Goal: Task Accomplishment & Management: Complete application form

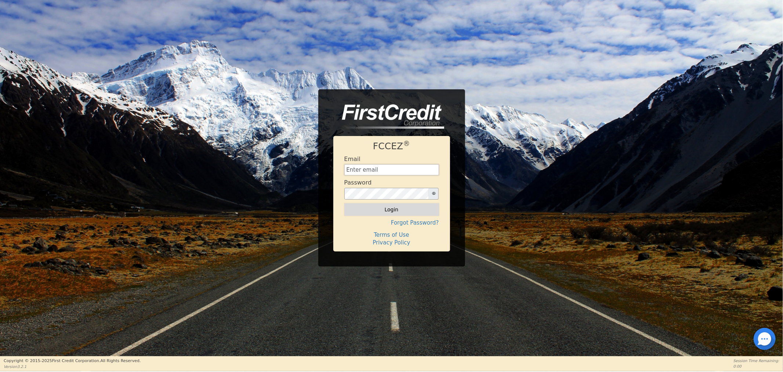
type input "[EMAIL_ADDRESS][DOMAIN_NAME]"
click at [350, 210] on button "Login" at bounding box center [391, 209] width 95 height 12
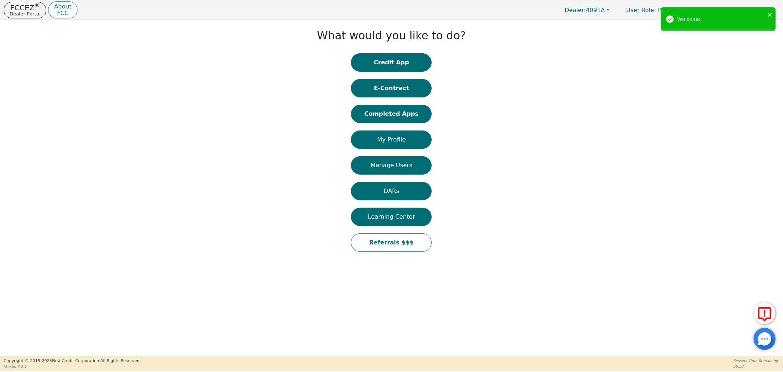
drag, startPoint x: 381, startPoint y: 63, endPoint x: 380, endPoint y: 71, distance: 8.2
click at [380, 68] on button "Credit App" at bounding box center [391, 62] width 81 height 18
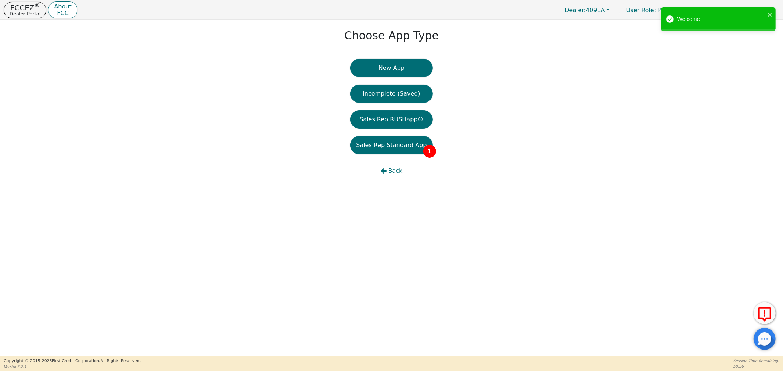
drag, startPoint x: 400, startPoint y: 141, endPoint x: 394, endPoint y: 142, distance: 6.3
click at [397, 142] on button "Sales Rep Standard App 1" at bounding box center [391, 145] width 82 height 18
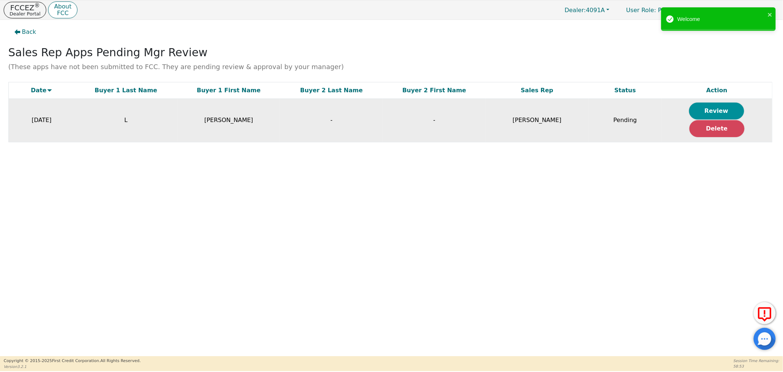
drag, startPoint x: 730, startPoint y: 112, endPoint x: 716, endPoint y: 114, distance: 13.7
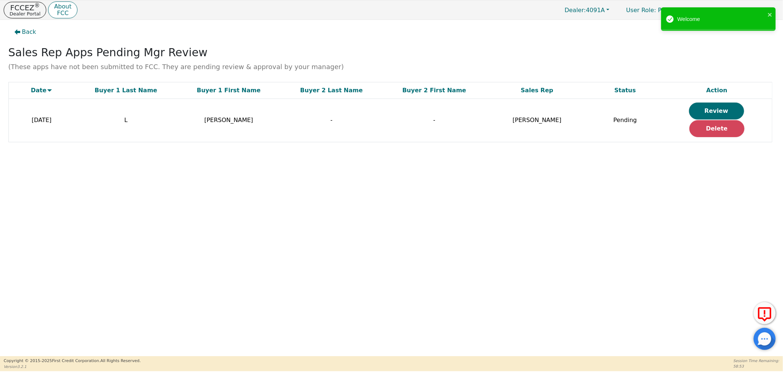
click at [729, 112] on button "Review" at bounding box center [716, 110] width 55 height 17
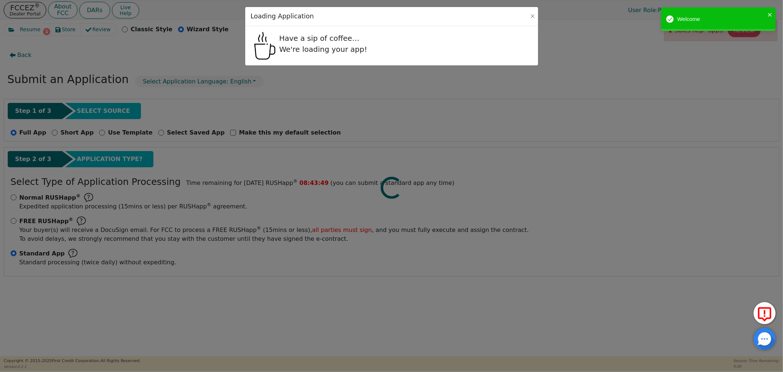
radio input "true"
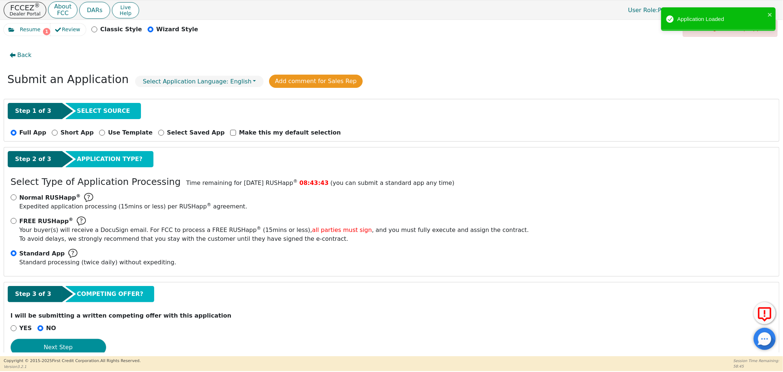
click at [56, 345] on button "Next Step" at bounding box center [58, 346] width 95 height 17
select select "FL"
select select "n"
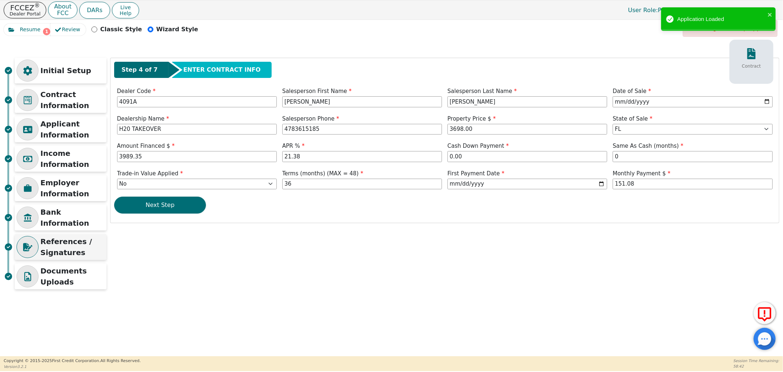
click at [70, 242] on p "References / Signatures" at bounding box center [72, 247] width 64 height 22
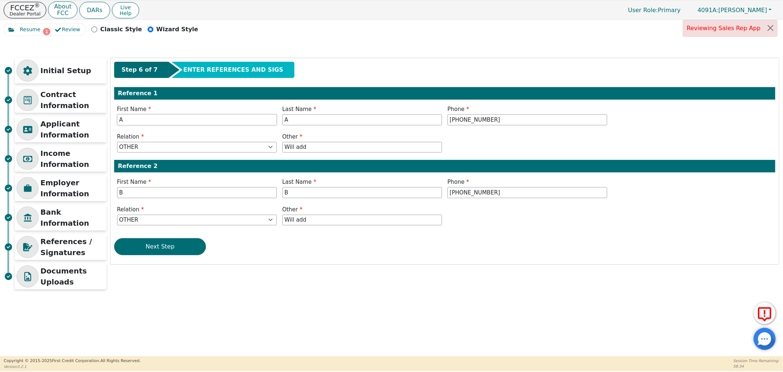
click at [168, 122] on input "A" at bounding box center [197, 119] width 160 height 11
type input "[PERSON_NAME]"
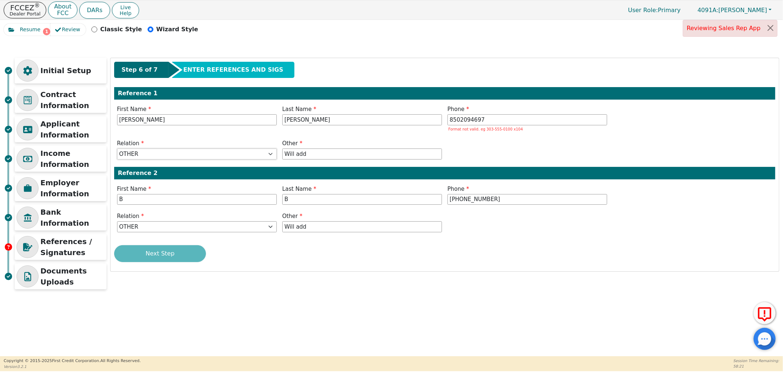
type input "[PHONE_NUMBER]"
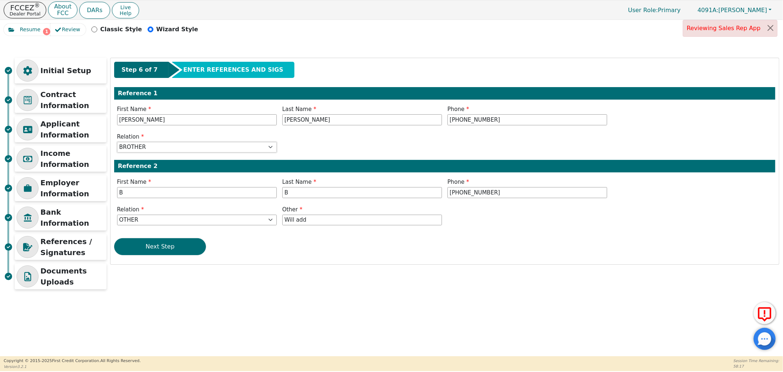
click at [195, 145] on select "FATHER MOTHER SISTER BROTHER DAUGHTER SON CO-WORKER NEIGHBOR FRIEND COUSIN G-MO…" at bounding box center [197, 147] width 160 height 11
select select "SISTER"
click at [117, 142] on select "FATHER MOTHER SISTER BROTHER DAUGHTER SON CO-WORKER NEIGHBOR FRIEND COUSIN G-MO…" at bounding box center [197, 147] width 160 height 11
click at [146, 193] on input "B" at bounding box center [197, 192] width 160 height 11
type input "[PERSON_NAME]"
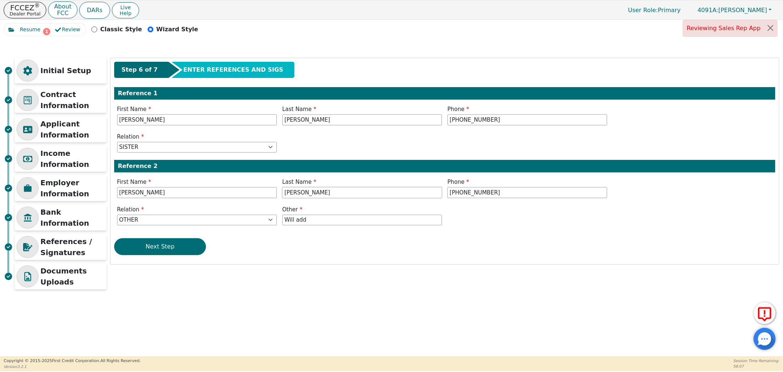
type input "[PERSON_NAME]"
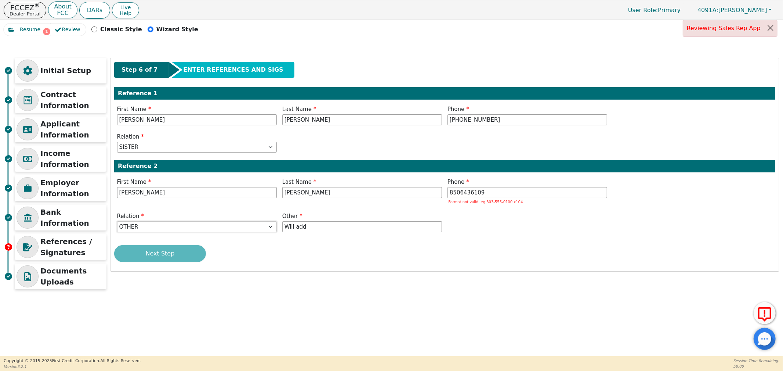
type input "[PHONE_NUMBER]"
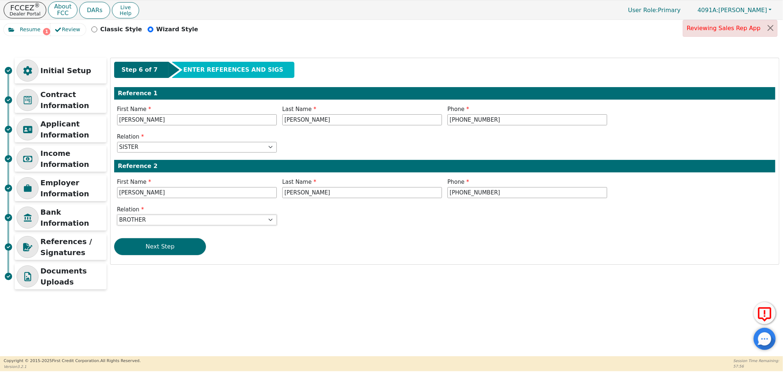
click at [141, 221] on select "FATHER MOTHER SISTER BROTHER DAUGHTER SON CO-WORKER NEIGHBOR FRIEND COUSIN G-MO…" at bounding box center [197, 219] width 160 height 11
select select "B-I-L"
click at [117, 214] on select "FATHER MOTHER SISTER BROTHER DAUGHTER SON CO-WORKER NEIGHBOR FRIEND COUSIN G-MO…" at bounding box center [197, 219] width 160 height 11
click at [160, 245] on button "Next Step" at bounding box center [160, 246] width 92 height 17
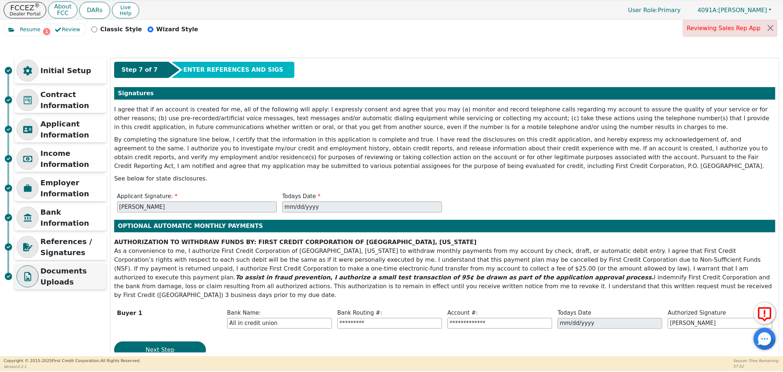
click at [67, 287] on div "Documents Uploads" at bounding box center [61, 276] width 92 height 26
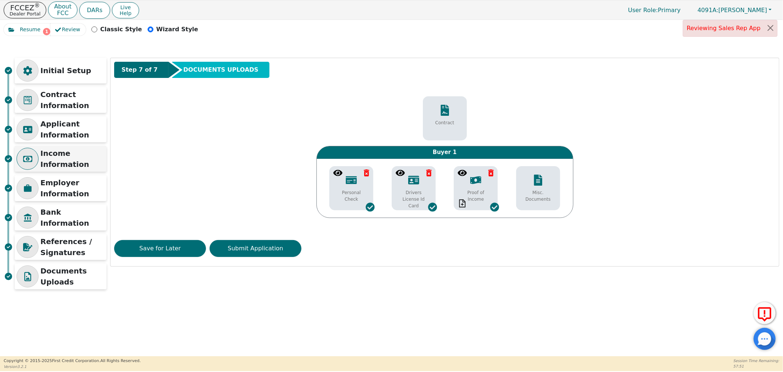
click at [78, 162] on p "Income Information" at bounding box center [72, 159] width 64 height 22
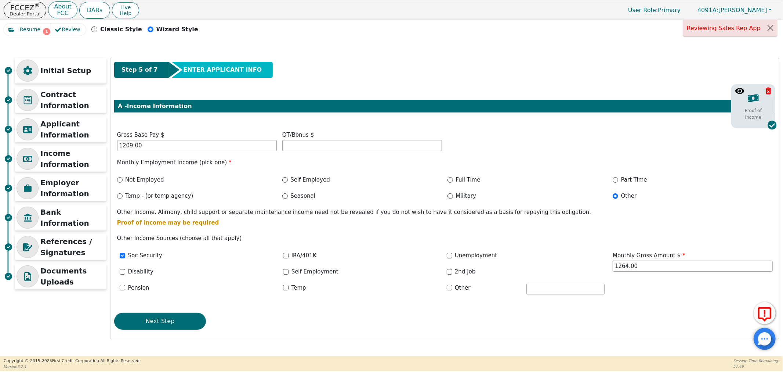
click at [736, 91] on icon at bounding box center [739, 91] width 9 height 6
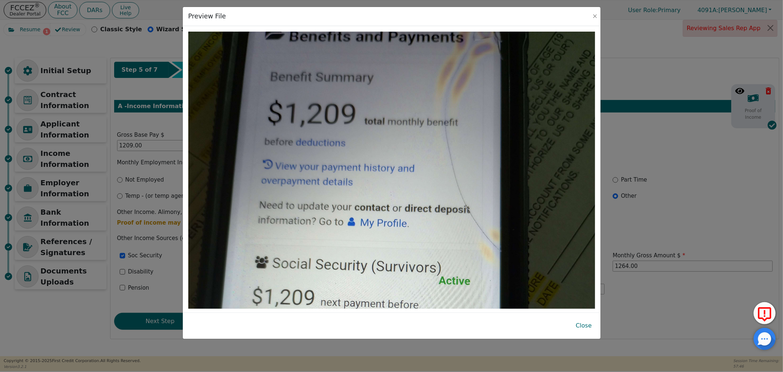
click at [663, 151] on div "Preview File Close" at bounding box center [391, 186] width 783 height 372
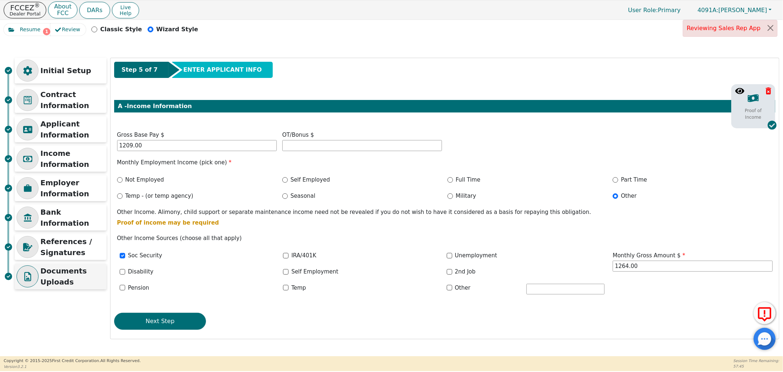
drag, startPoint x: 66, startPoint y: 276, endPoint x: 45, endPoint y: 274, distance: 21.4
click at [65, 276] on p "Documents Uploads" at bounding box center [72, 276] width 64 height 22
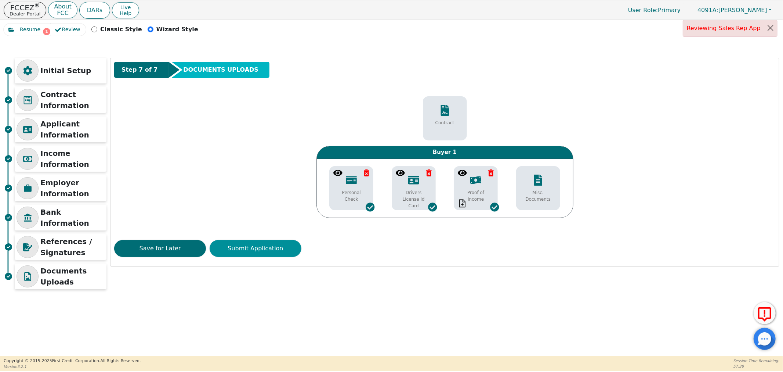
click at [276, 247] on button "Submit Application" at bounding box center [256, 248] width 92 height 17
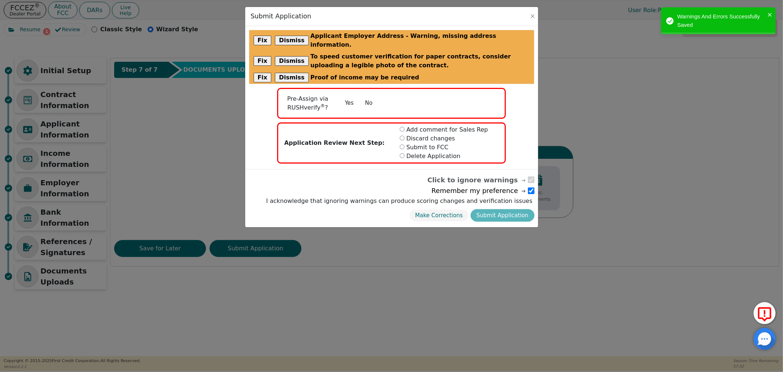
click at [364, 97] on button "No" at bounding box center [368, 103] width 19 height 13
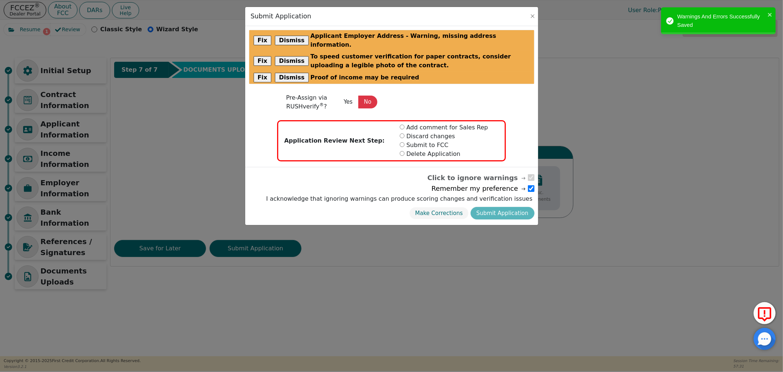
click at [402, 142] on input "radio" at bounding box center [402, 144] width 5 height 5
radio input "true"
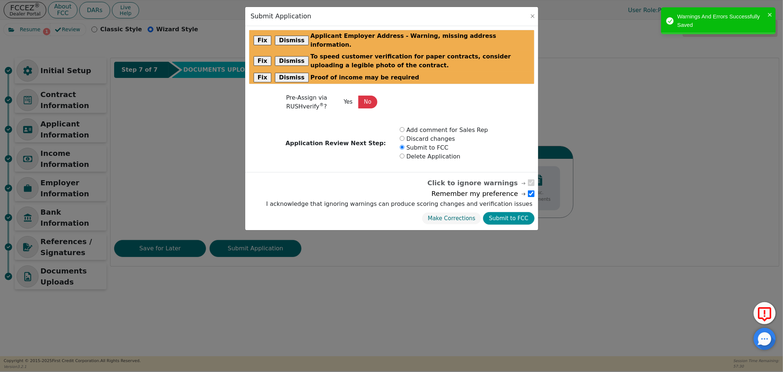
click at [501, 212] on button "Submit to FCC" at bounding box center [508, 218] width 51 height 13
